Goal: Transaction & Acquisition: Purchase product/service

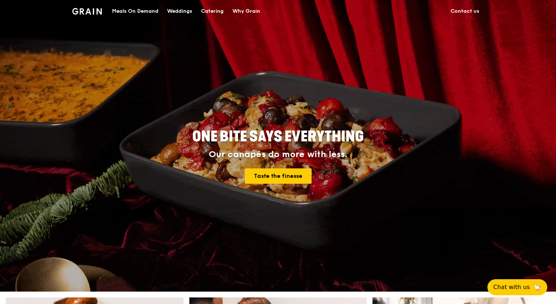
click at [216, 11] on div "Catering" at bounding box center [212, 11] width 23 height 22
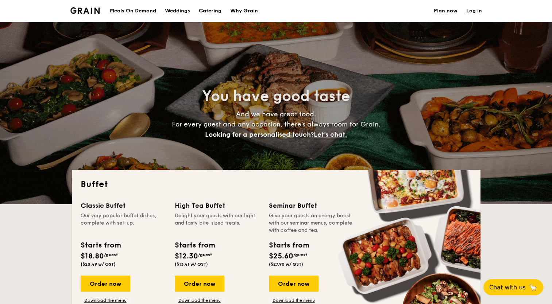
select select
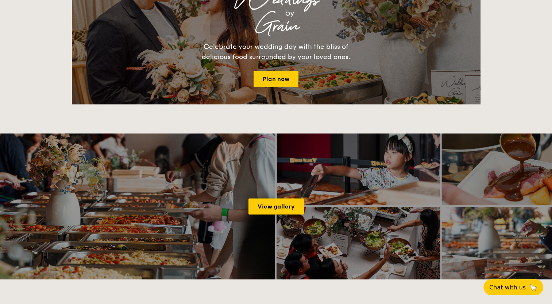
scroll to position [879, 0]
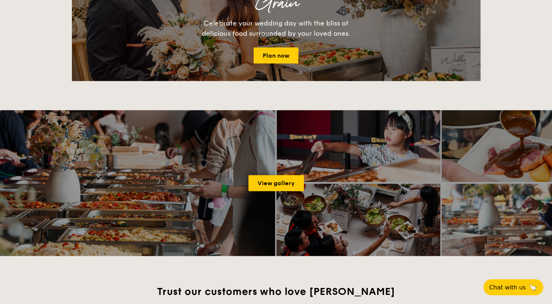
click at [0, 17] on html "Meals On Demand Weddings Catering Why Grain Plan now Log in You have good taste…" at bounding box center [276, 41] width 552 height 1841
click at [38, 33] on div "Buffet Classic Buffet Our very popular buffet dishes, complete with set-up. Sta…" at bounding box center [276, 3] width 552 height 1425
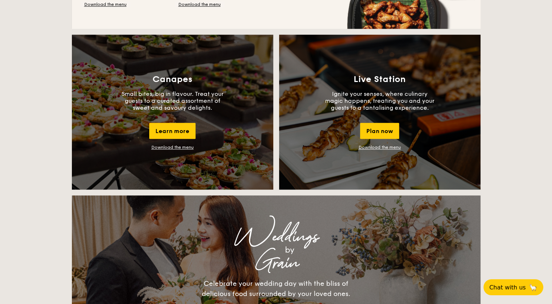
scroll to position [618, 0]
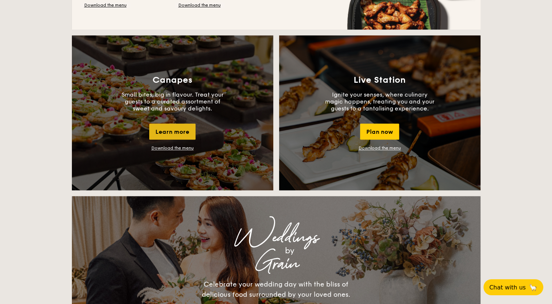
click at [166, 138] on div "Learn more" at bounding box center [172, 132] width 46 height 16
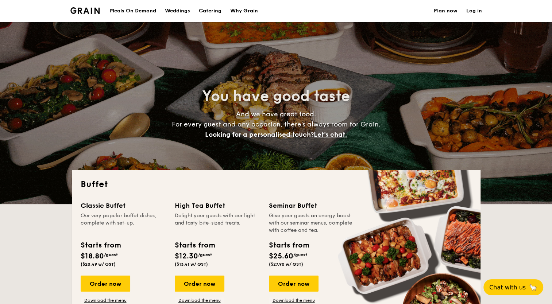
scroll to position [18, 0]
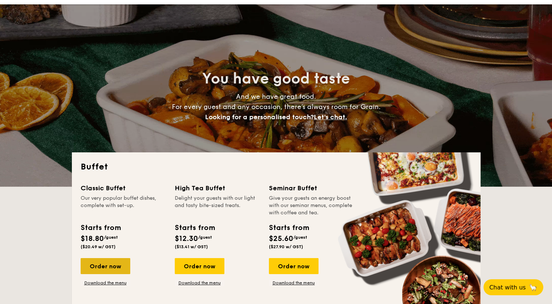
click at [102, 266] on div "Order now" at bounding box center [106, 266] width 50 height 16
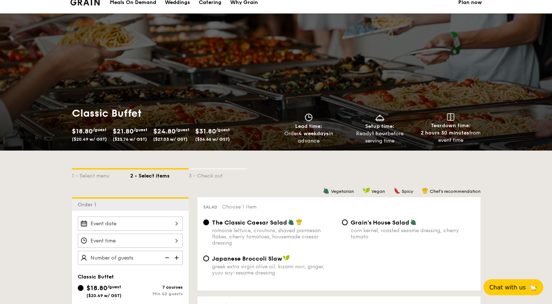
scroll to position [8, 0]
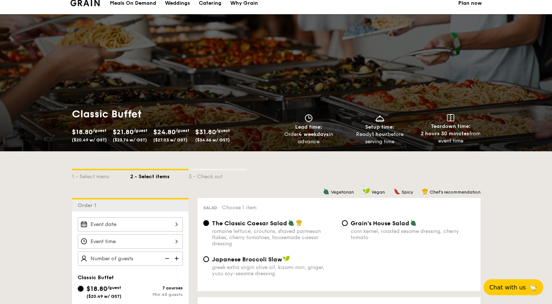
click at [137, 3] on div "Meals On Demand" at bounding box center [133, 3] width 46 height 22
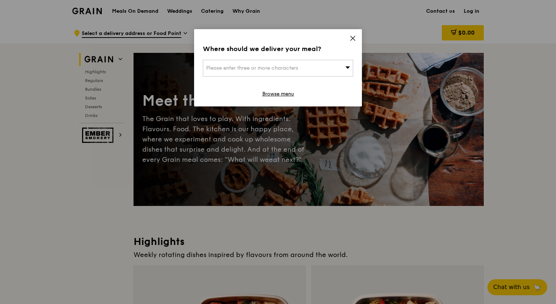
click at [231, 73] on div "Please enter three or more characters" at bounding box center [278, 68] width 150 height 17
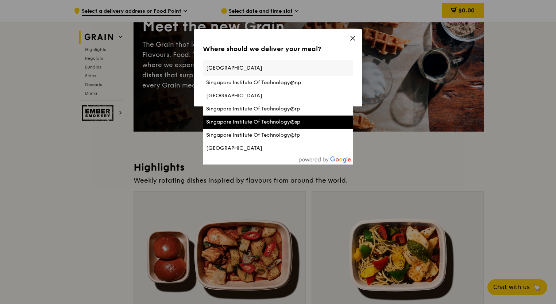
scroll to position [77, 0]
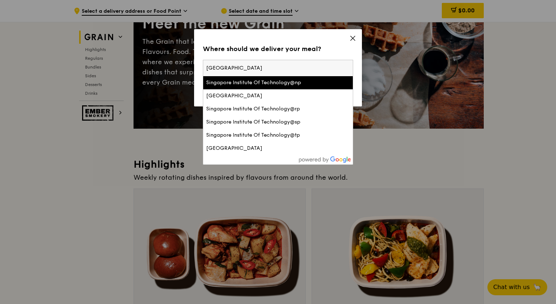
click at [235, 67] on input "singhealth tower" at bounding box center [278, 68] width 150 height 16
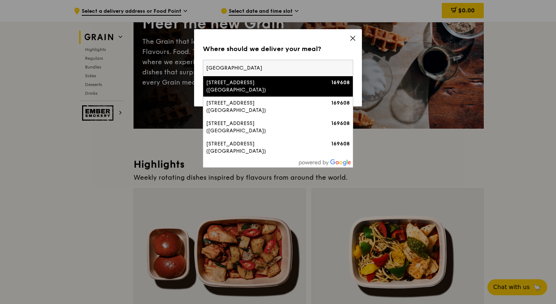
type input "singapore general hospital"
drag, startPoint x: 250, startPoint y: 89, endPoint x: 245, endPoint y: 81, distance: 9.8
click at [245, 81] on div "6 Outram Road (Singapore General Hospital)" at bounding box center [260, 86] width 108 height 15
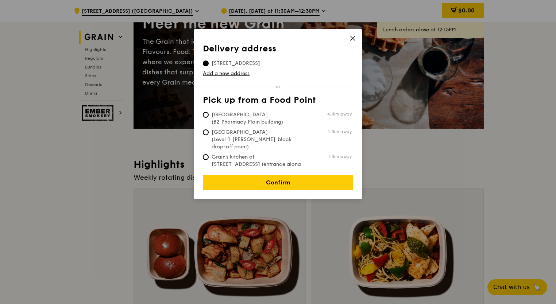
click at [353, 37] on icon at bounding box center [353, 38] width 7 height 7
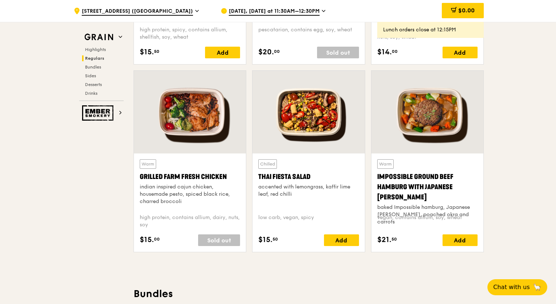
scroll to position [796, 0]
